Goal: Information Seeking & Learning: Learn about a topic

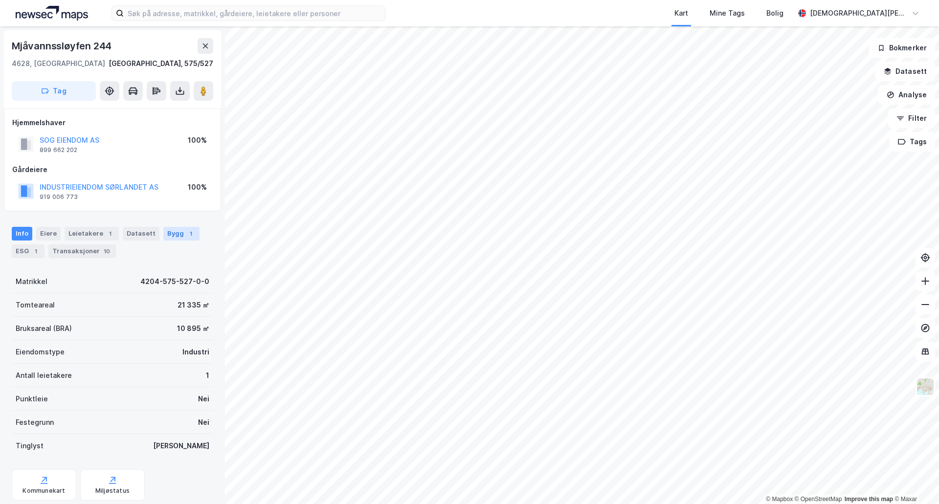
click at [172, 233] on div "Bygg 1" at bounding box center [181, 234] width 36 height 14
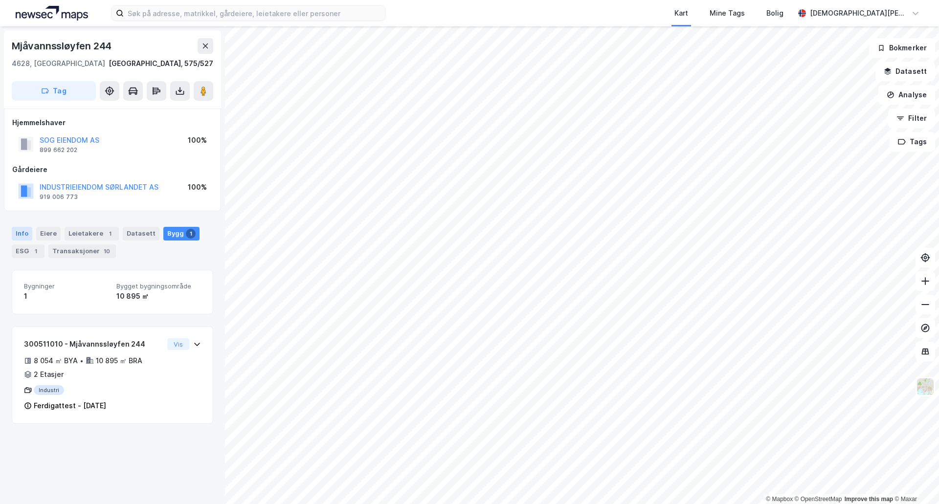
click at [25, 236] on div "Info" at bounding box center [22, 234] width 21 height 14
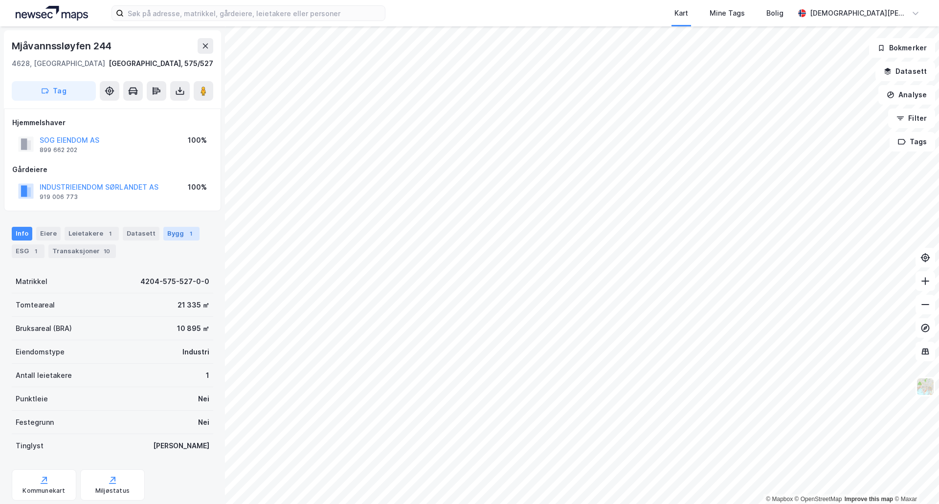
click at [166, 228] on div "Bygg 1" at bounding box center [181, 234] width 36 height 14
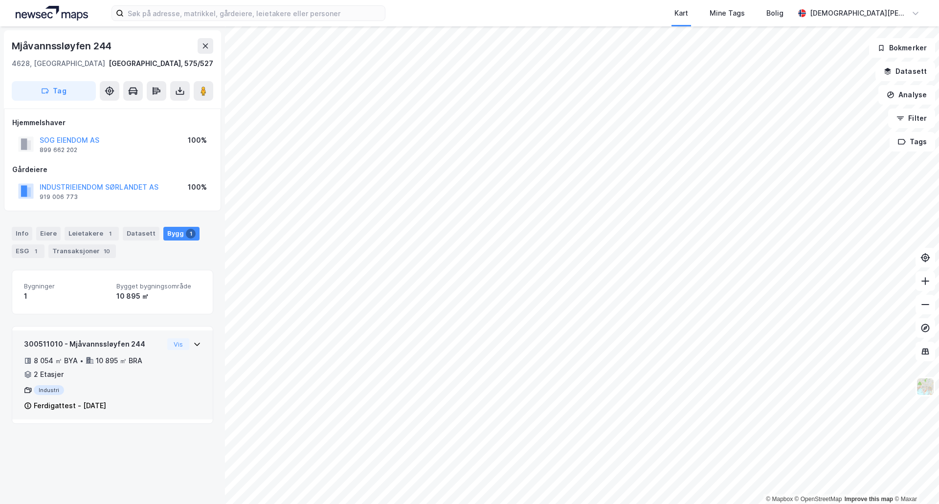
click at [194, 360] on div "300511010 - Mjåvannssløyfen 244 8 054 ㎡ BYA • 10 895 ㎡ BRA • 2 Etasjer Industri…" at bounding box center [112, 375] width 201 height 89
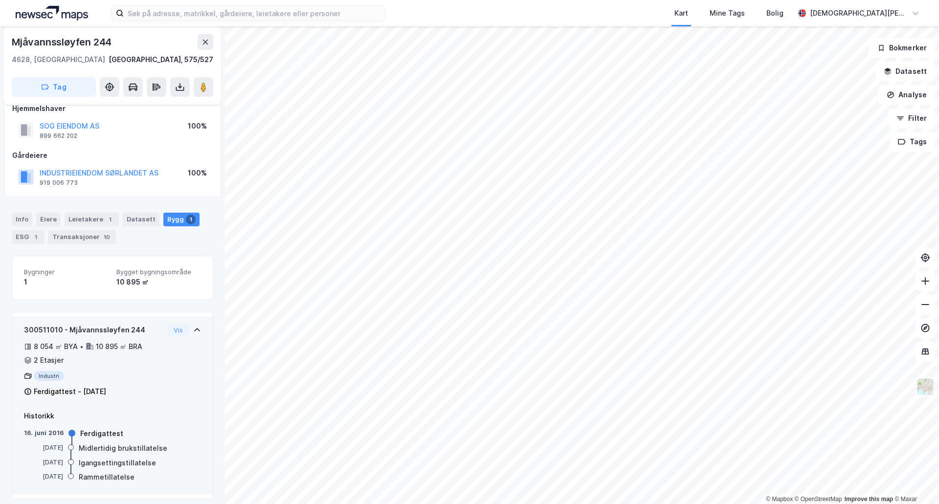
scroll to position [21, 0]
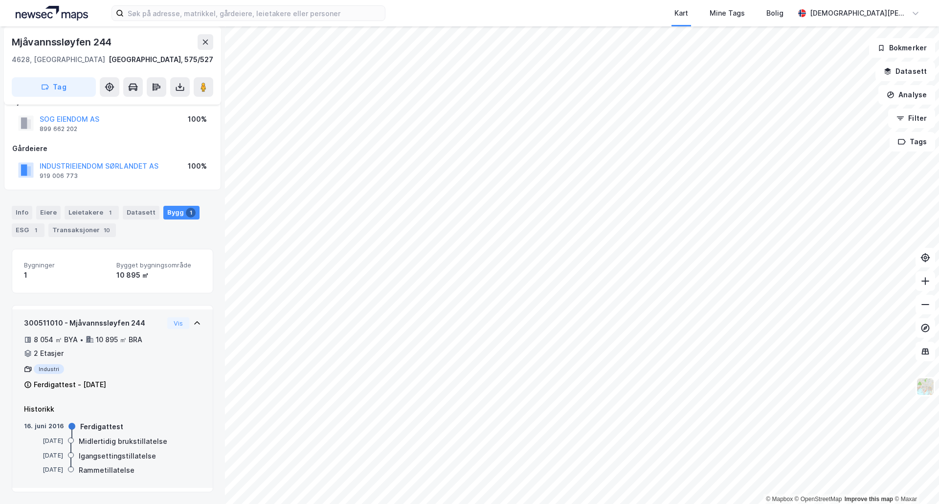
click at [192, 354] on div "300511010 - Mjåvannssløyfen 244 8 054 ㎡ BYA • 10 895 ㎡ BRA • 2 Etasjer Industri…" at bounding box center [112, 357] width 177 height 81
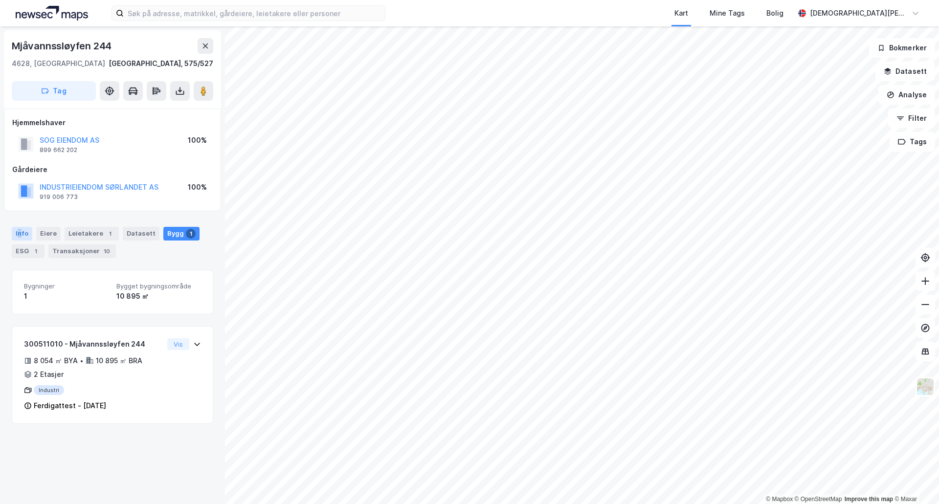
click at [18, 236] on div "Info" at bounding box center [22, 234] width 21 height 14
